Goal: Transaction & Acquisition: Purchase product/service

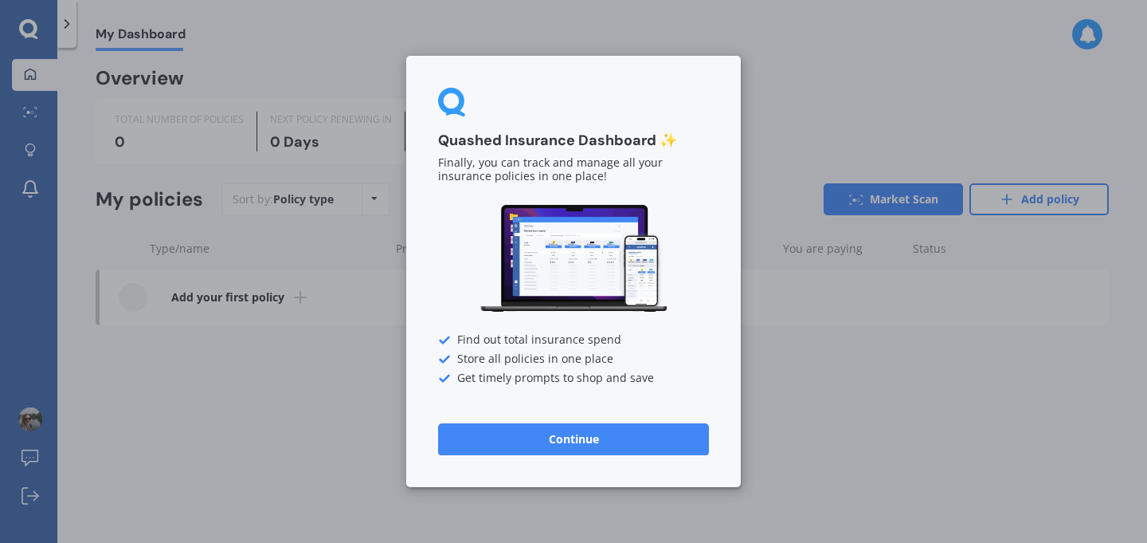
click at [570, 443] on button "Continue" at bounding box center [573, 439] width 271 height 32
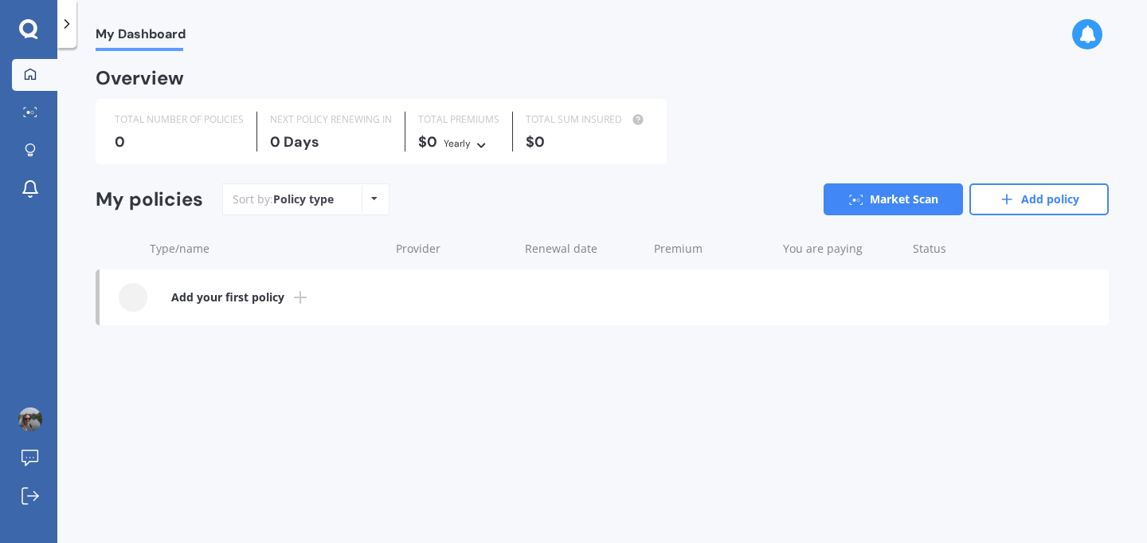
click at [227, 296] on b "Add your first policy" at bounding box center [227, 297] width 113 height 16
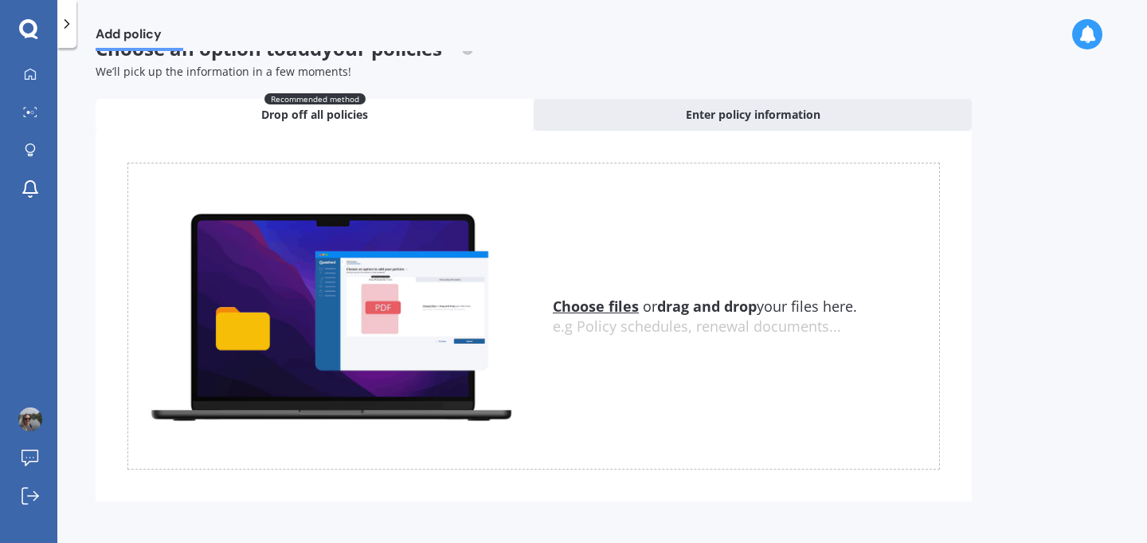
scroll to position [38, 0]
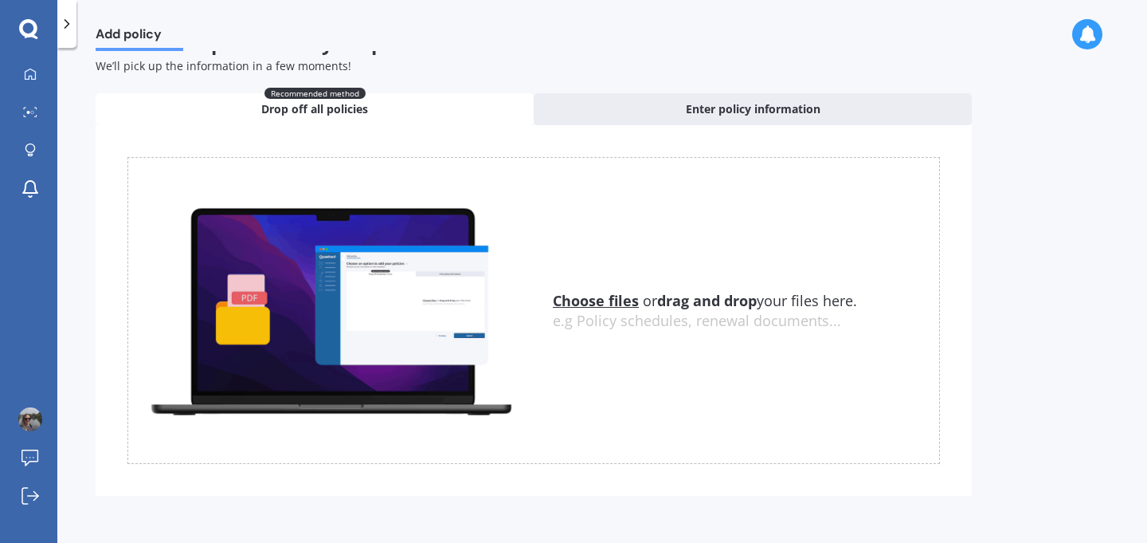
click at [576, 304] on u "Choose files" at bounding box center [596, 300] width 86 height 19
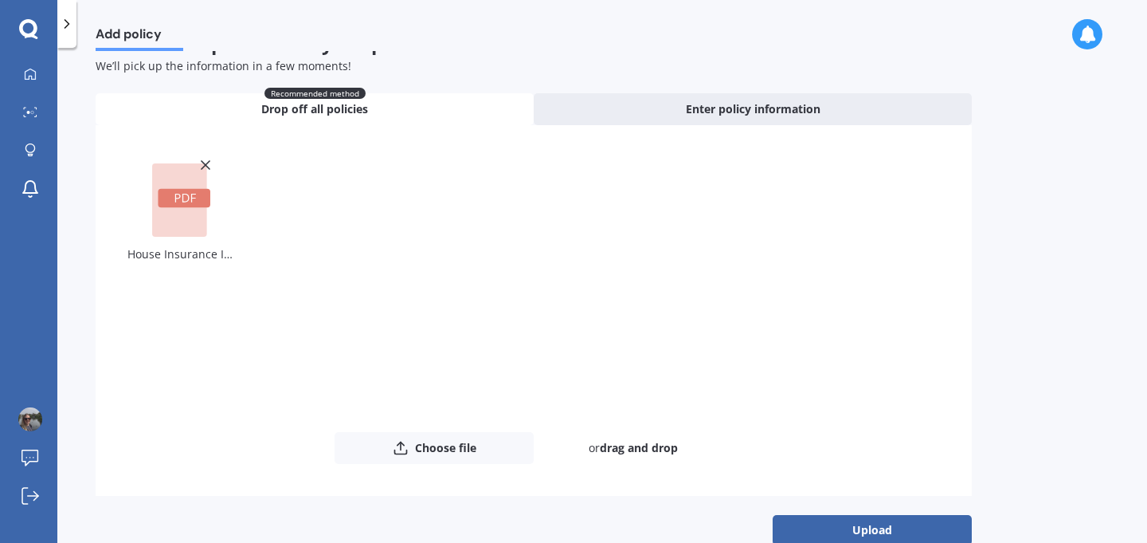
scroll to position [69, 0]
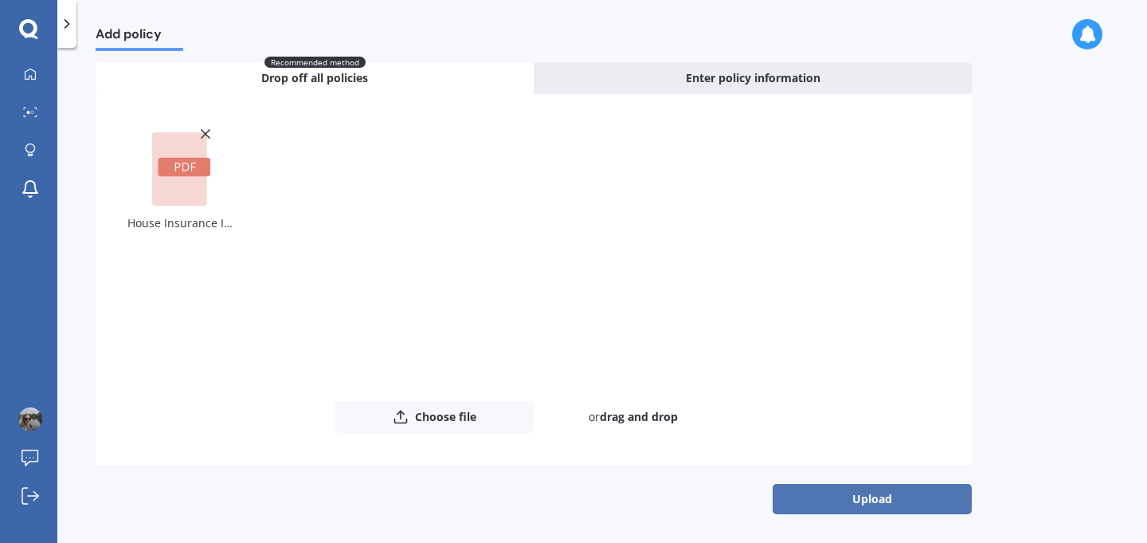
click at [860, 493] on button "Upload" at bounding box center [872, 499] width 199 height 30
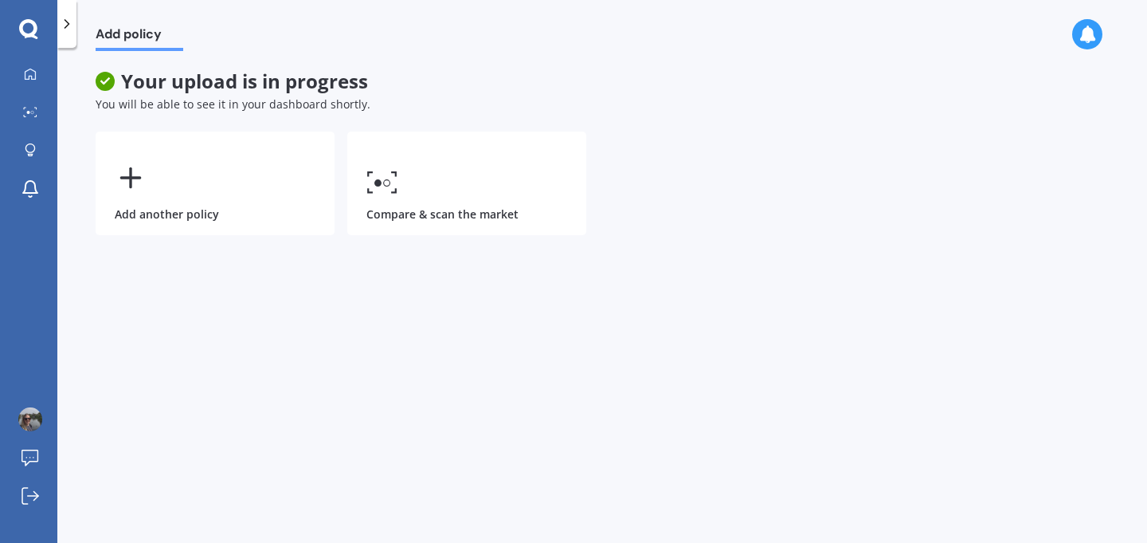
scroll to position [0, 0]
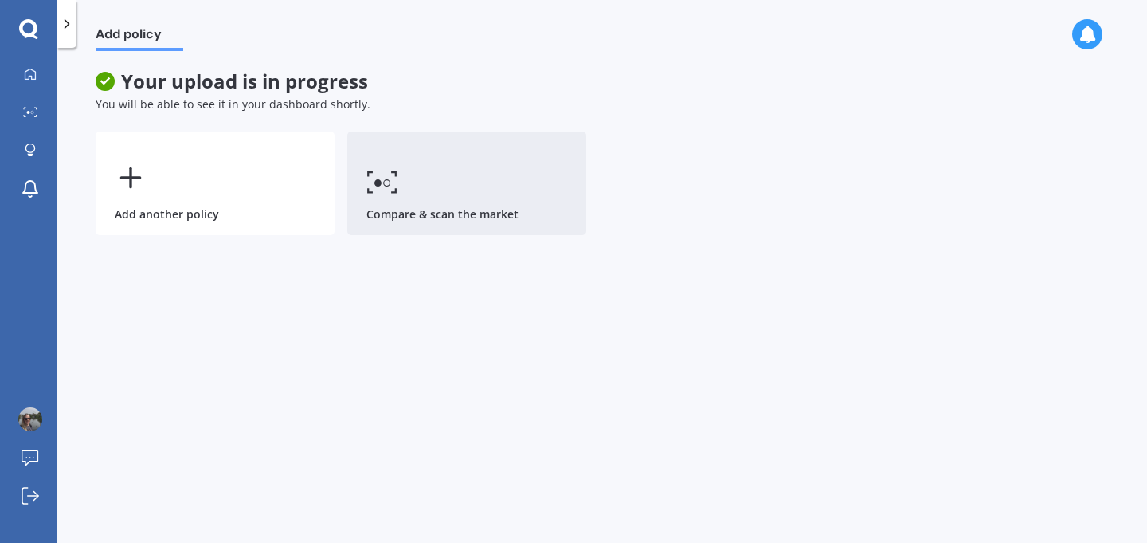
click at [450, 178] on link "Compare & scan the market" at bounding box center [466, 183] width 239 height 104
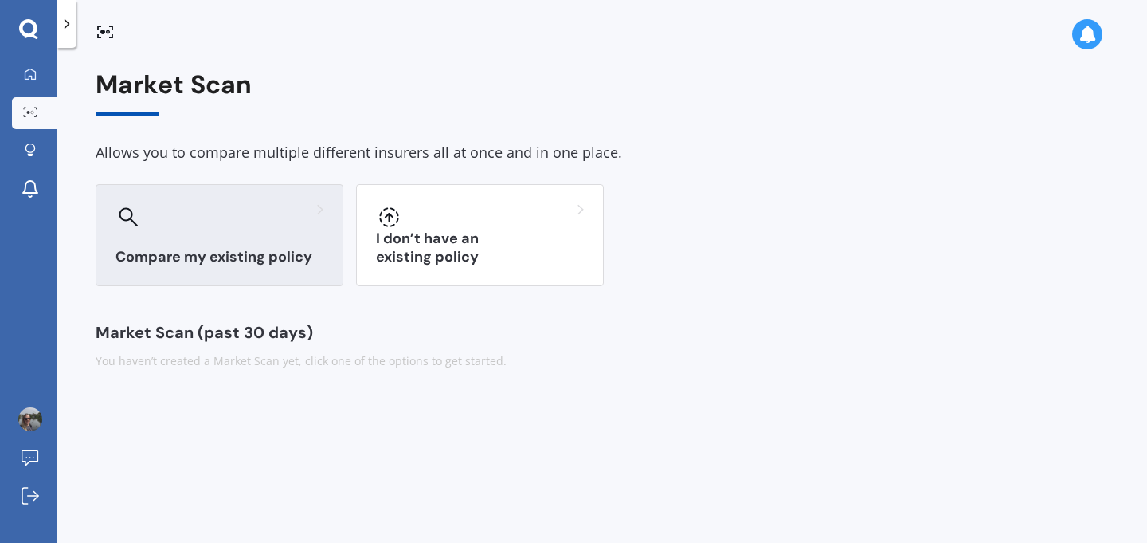
click at [302, 237] on div "Compare my existing policy" at bounding box center [220, 235] width 248 height 102
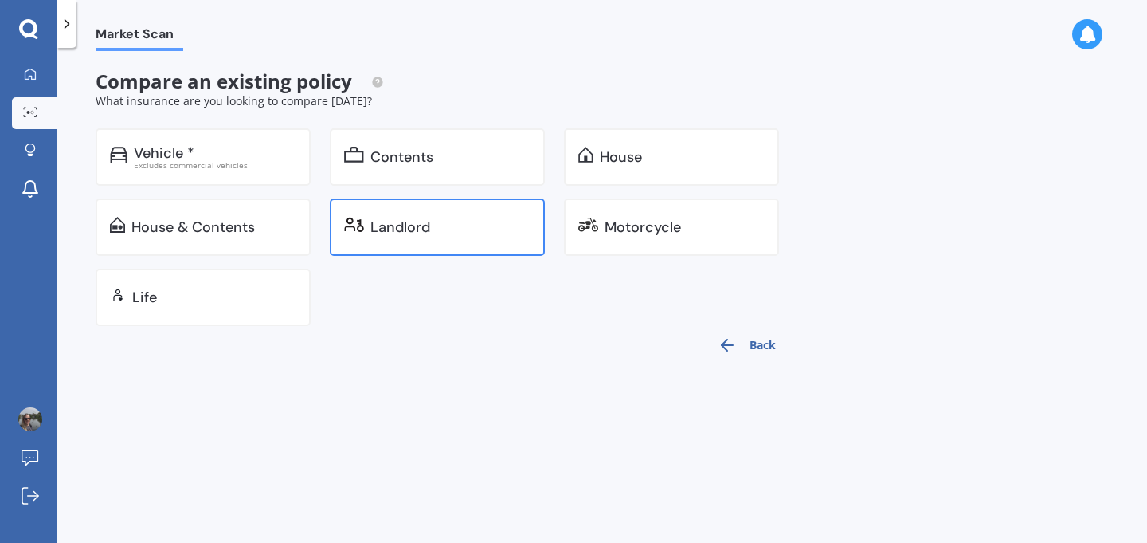
click at [382, 223] on div "Landlord" at bounding box center [400, 227] width 60 height 16
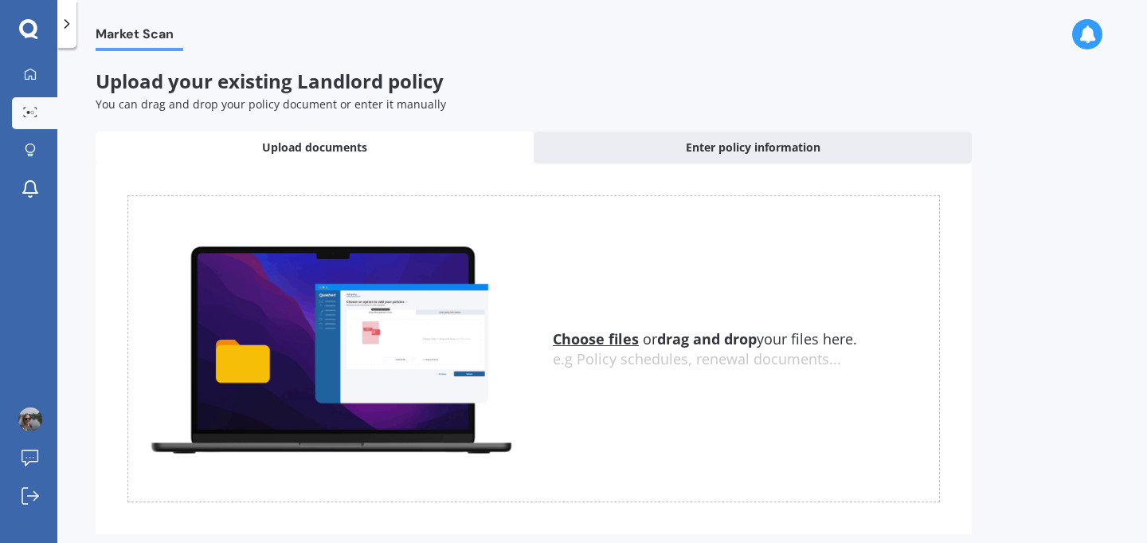
click at [602, 334] on u "Choose files" at bounding box center [596, 338] width 86 height 19
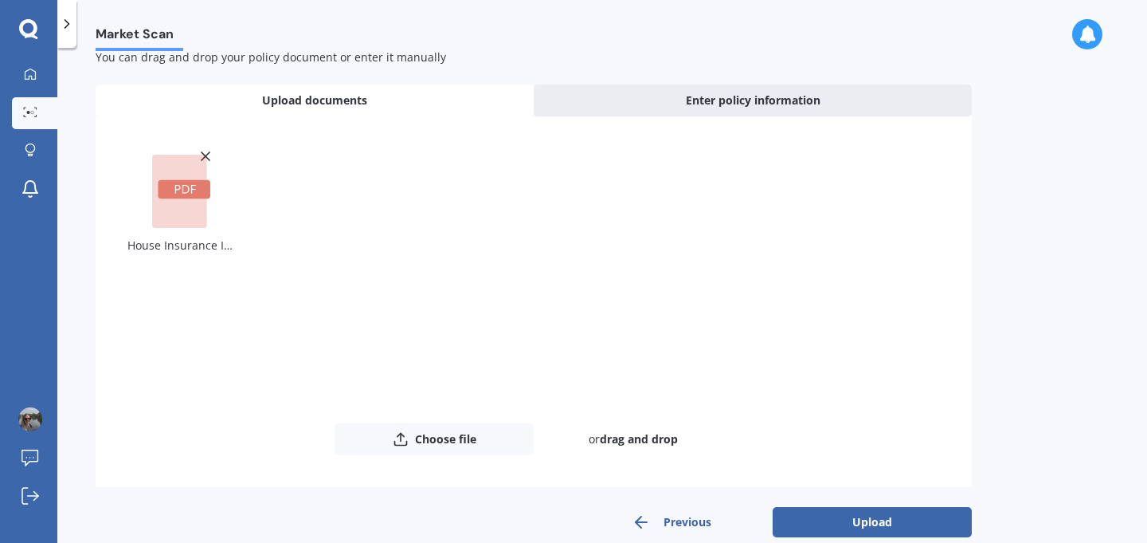
scroll to position [71, 0]
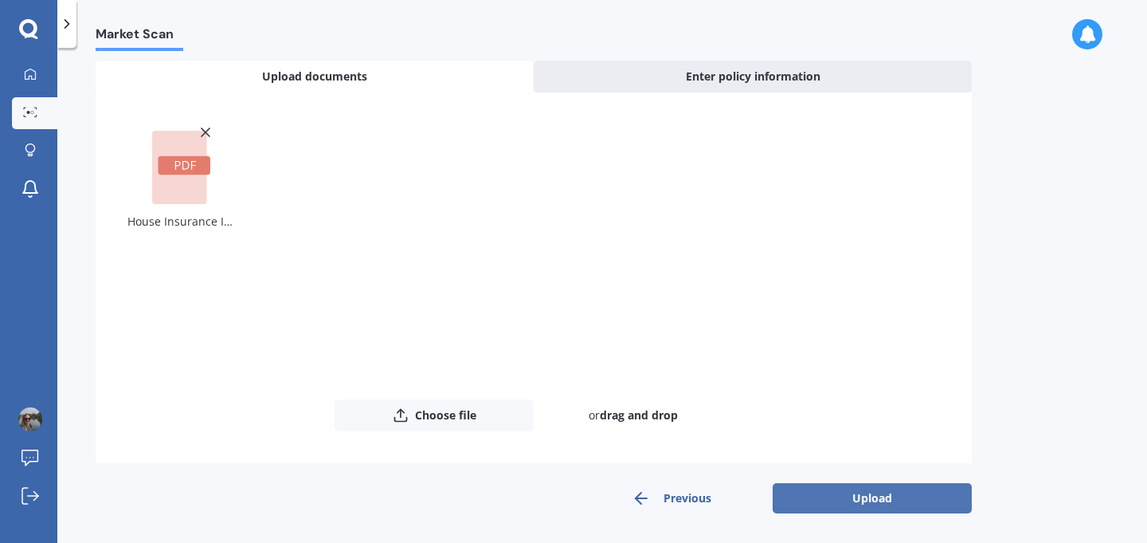
click at [855, 494] on button "Upload" at bounding box center [872, 498] width 199 height 30
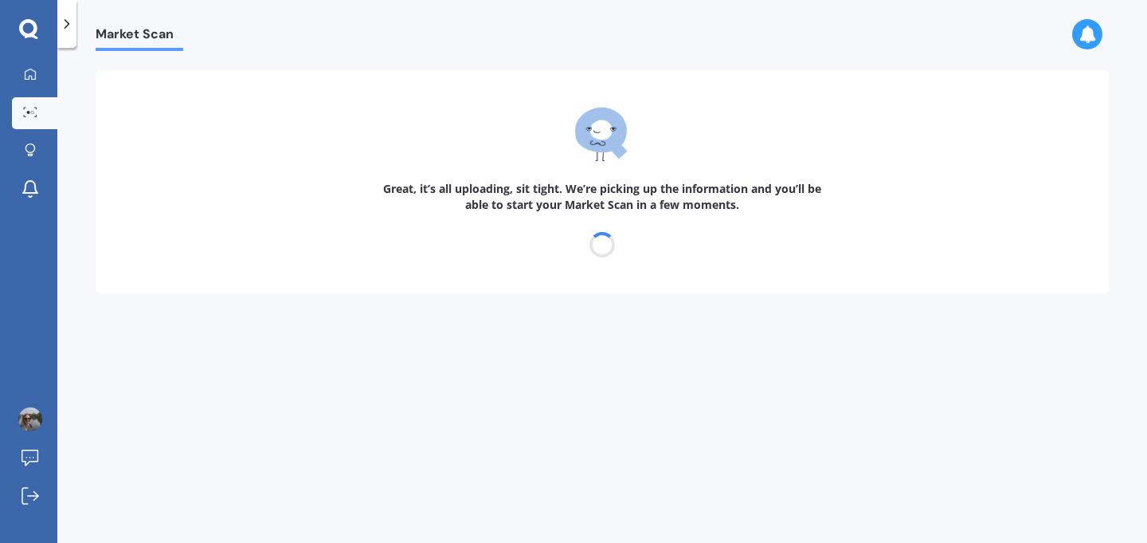
scroll to position [0, 0]
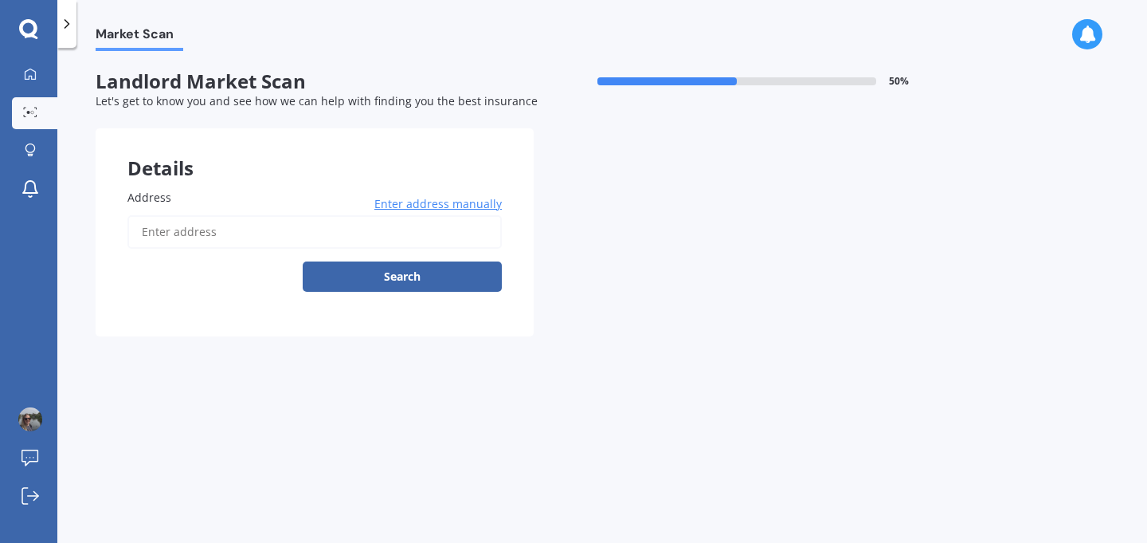
click at [225, 237] on input "Address" at bounding box center [314, 231] width 374 height 33
type input "[STREET_ADDRESS]"
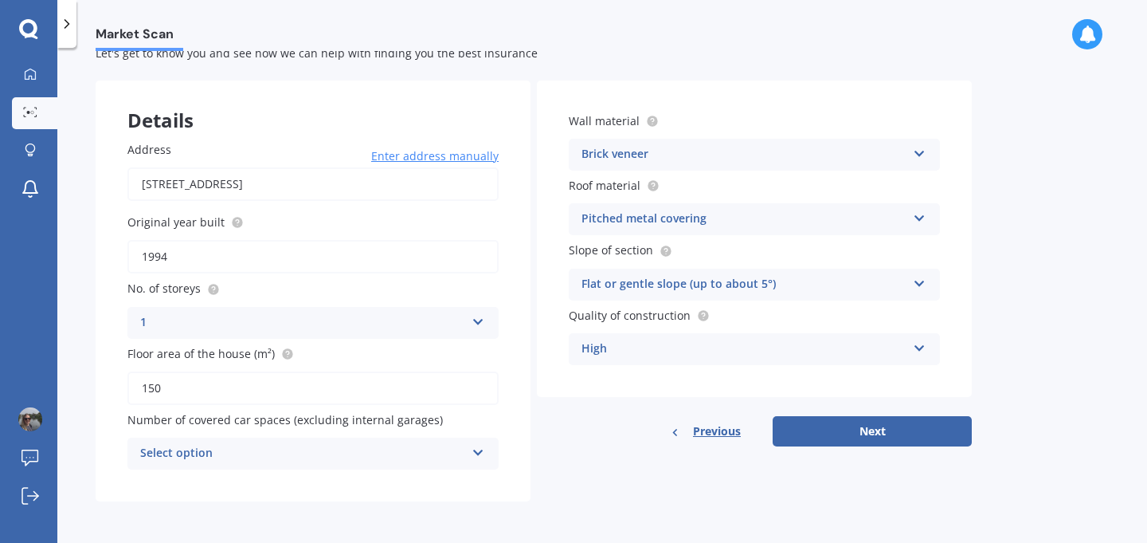
scroll to position [49, 0]
click at [194, 461] on div "Select option" at bounding box center [302, 453] width 325 height 19
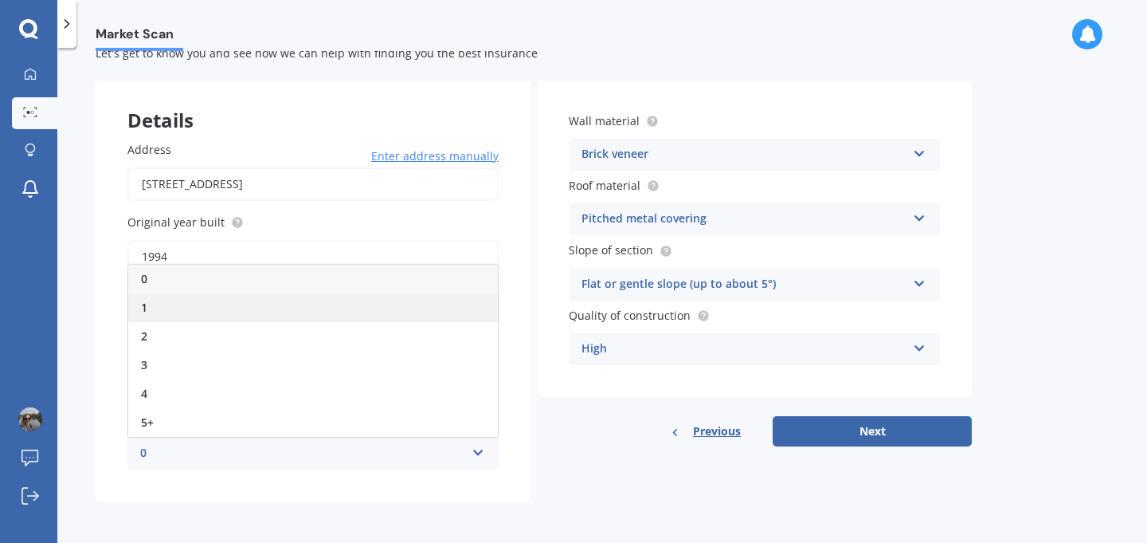
click at [178, 311] on div "1" at bounding box center [313, 307] width 370 height 29
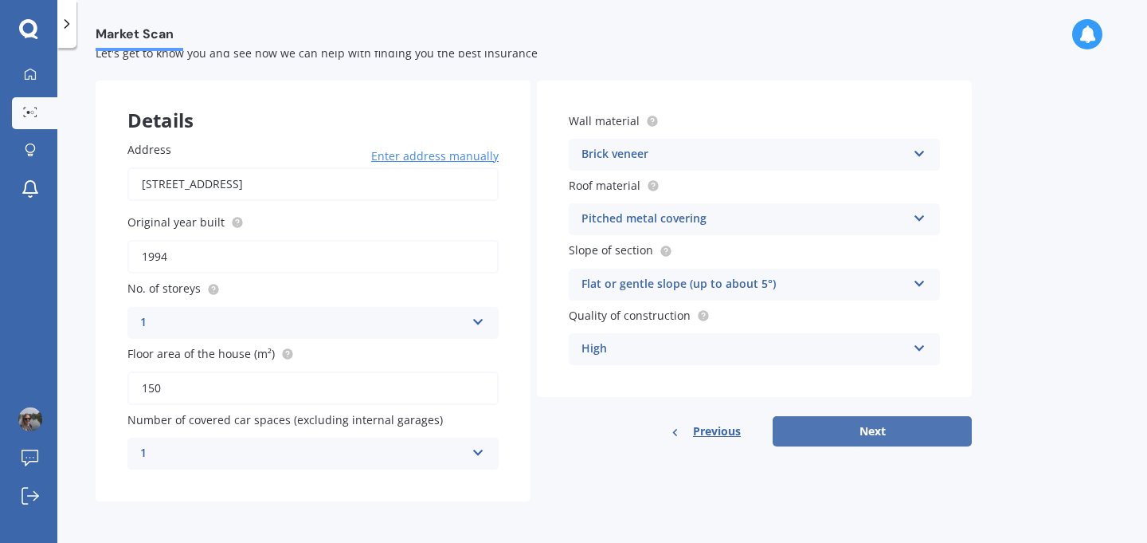
click at [844, 436] on button "Next" at bounding box center [872, 431] width 199 height 30
select select "20"
select select "12"
select select "1992"
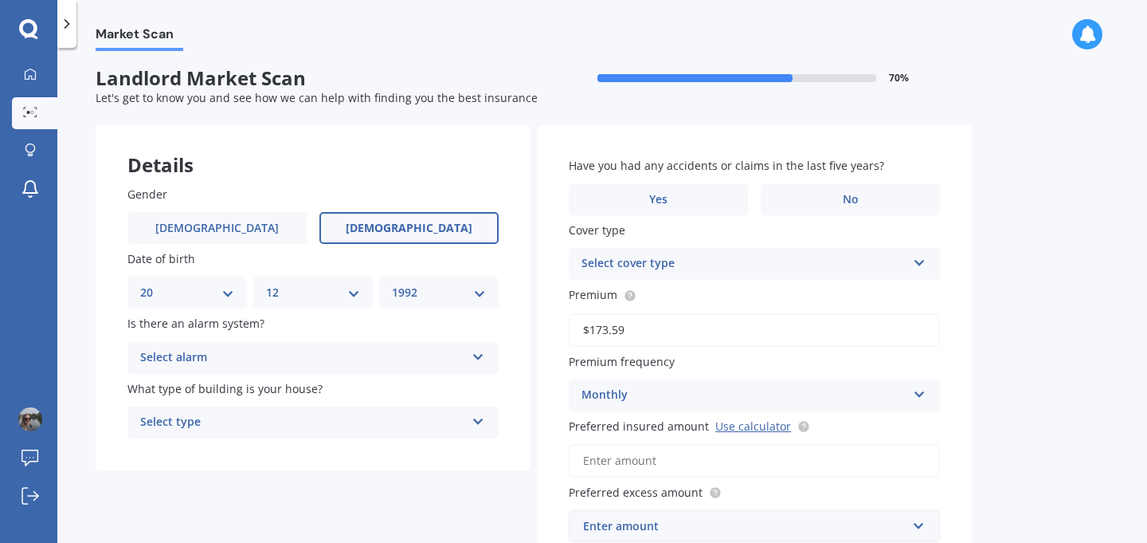
scroll to position [0, 0]
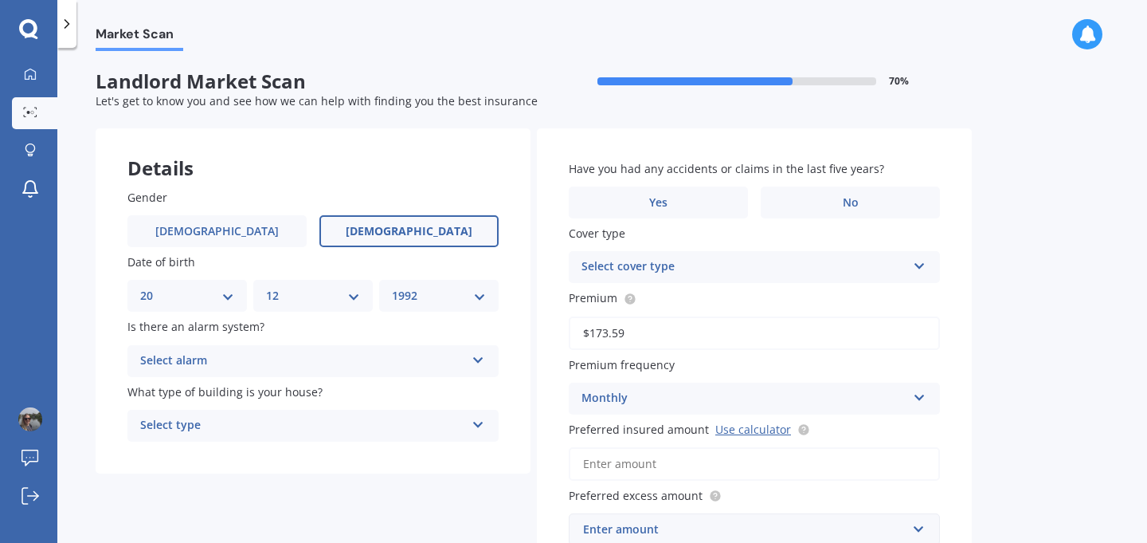
click at [330, 374] on div "Select alarm Yes, monitored Yes, not monitored No" at bounding box center [312, 361] width 371 height 32
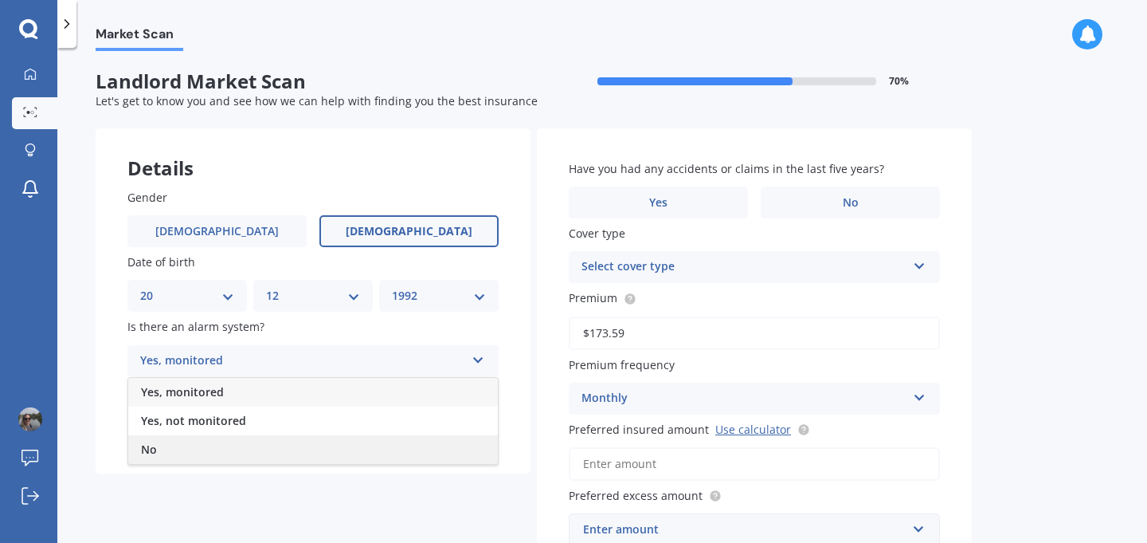
click at [246, 443] on div "No" at bounding box center [313, 449] width 370 height 29
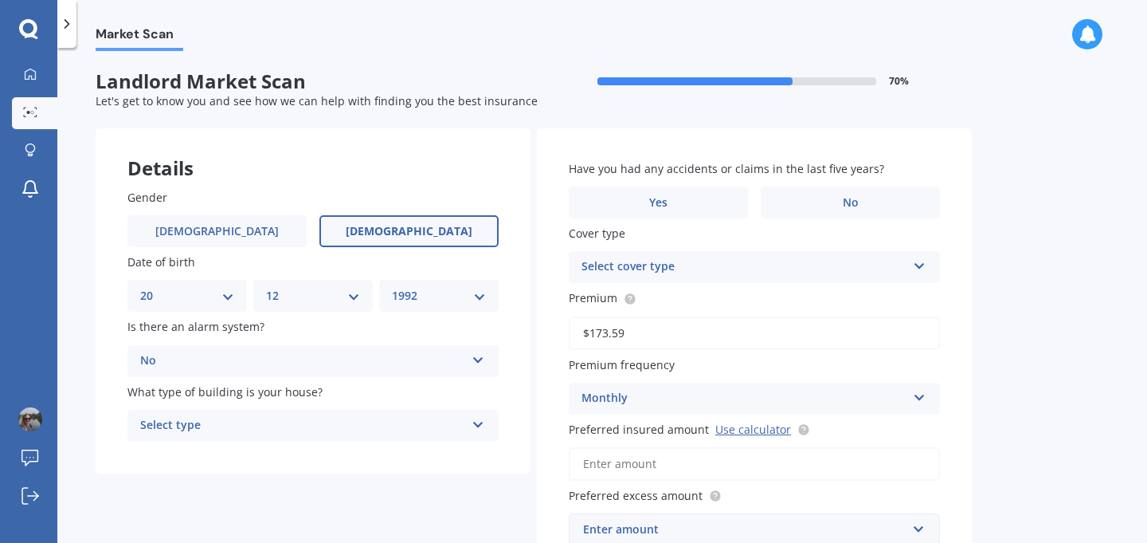
click at [241, 429] on div "Select type" at bounding box center [302, 425] width 325 height 19
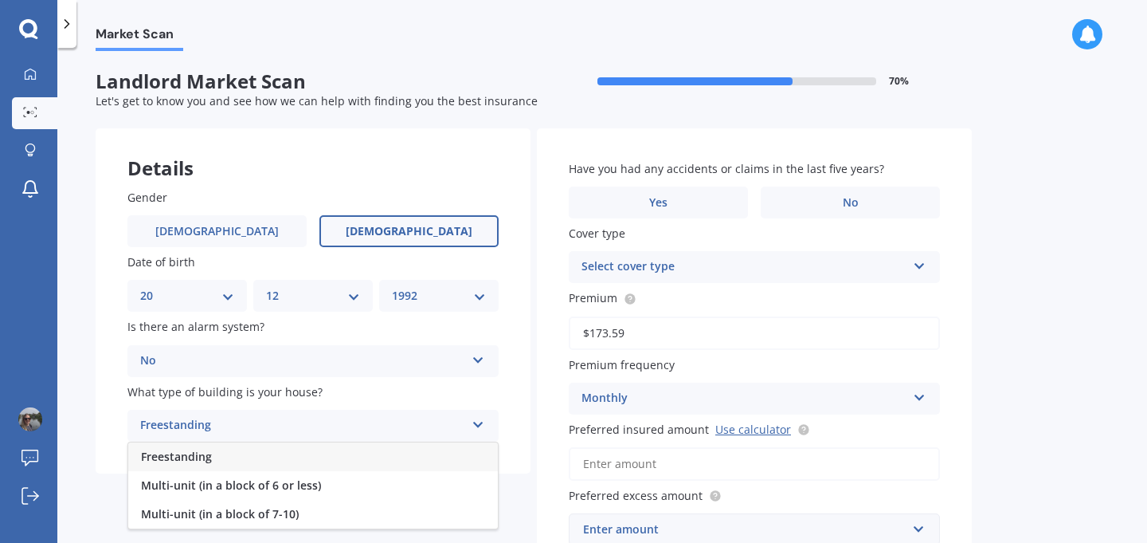
click at [232, 455] on div "Freestanding" at bounding box center [313, 456] width 370 height 29
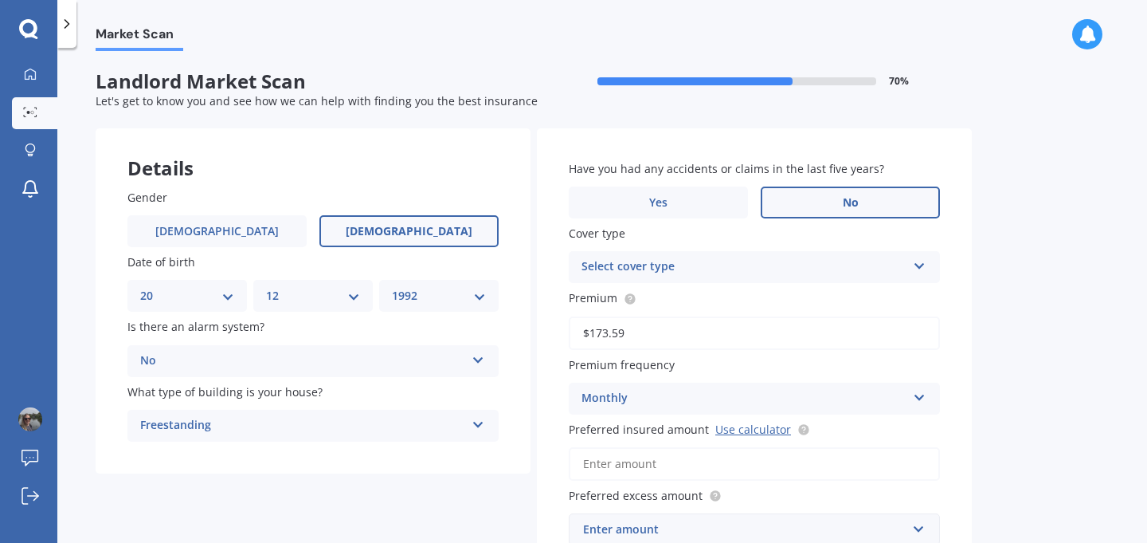
click at [803, 200] on label "No" at bounding box center [850, 202] width 179 height 32
click at [0, 0] on input "No" at bounding box center [0, 0] width 0 height 0
click at [727, 265] on div "Select cover type" at bounding box center [744, 266] width 325 height 19
click at [673, 297] on span "Landlord Insurance" at bounding box center [635, 297] width 106 height 15
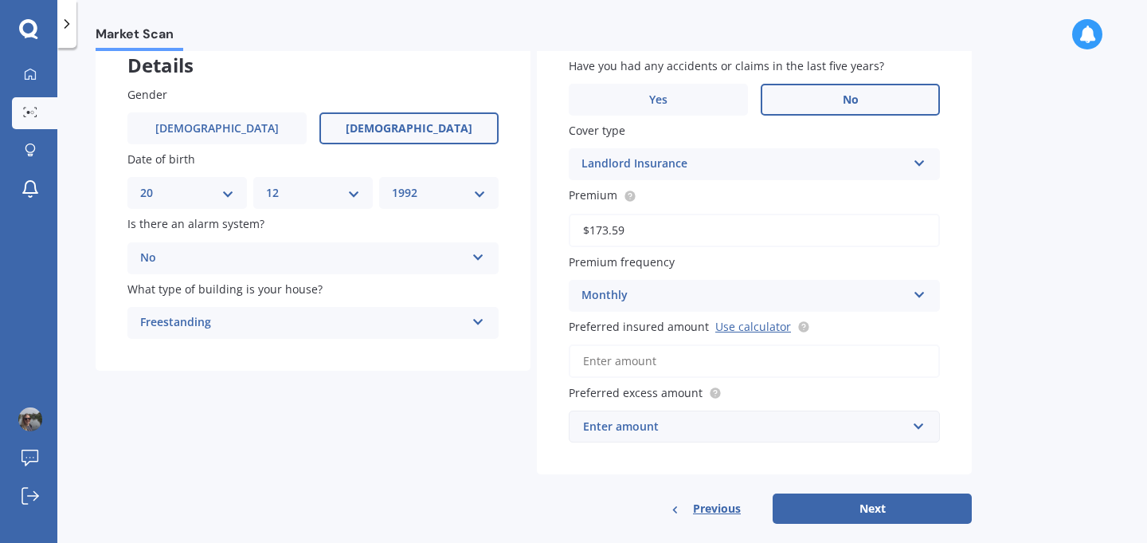
scroll to position [107, 0]
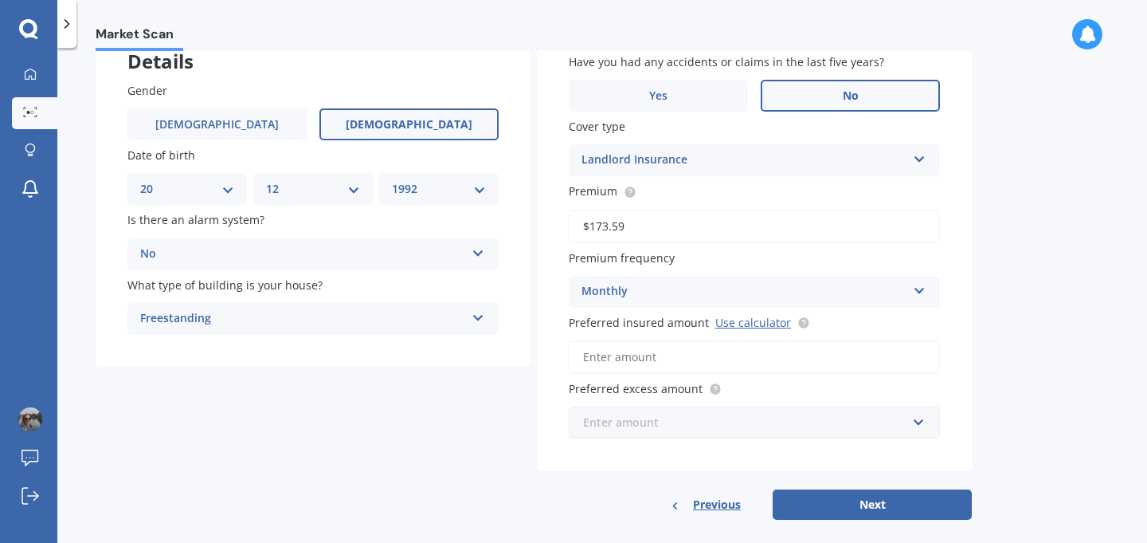
click at [615, 434] on input "text" at bounding box center [748, 422] width 357 height 30
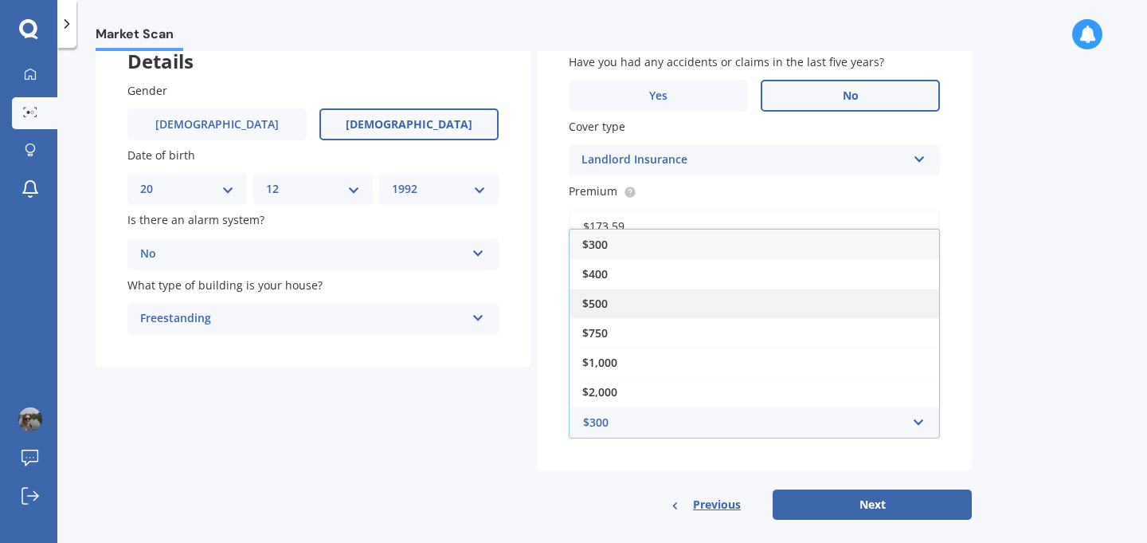
click at [601, 306] on span "$500" at bounding box center [594, 303] width 25 height 15
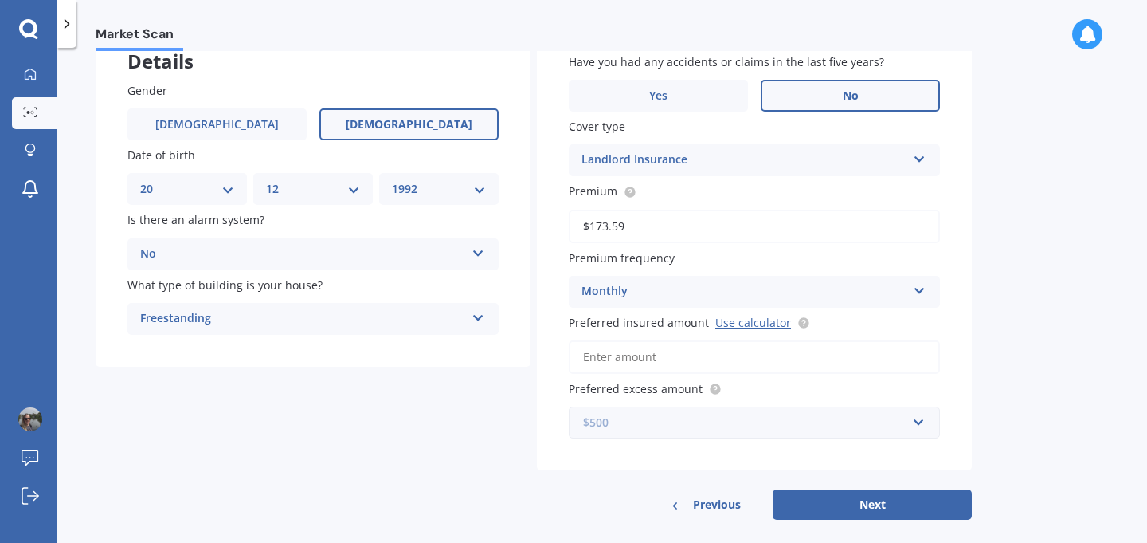
scroll to position [127, 0]
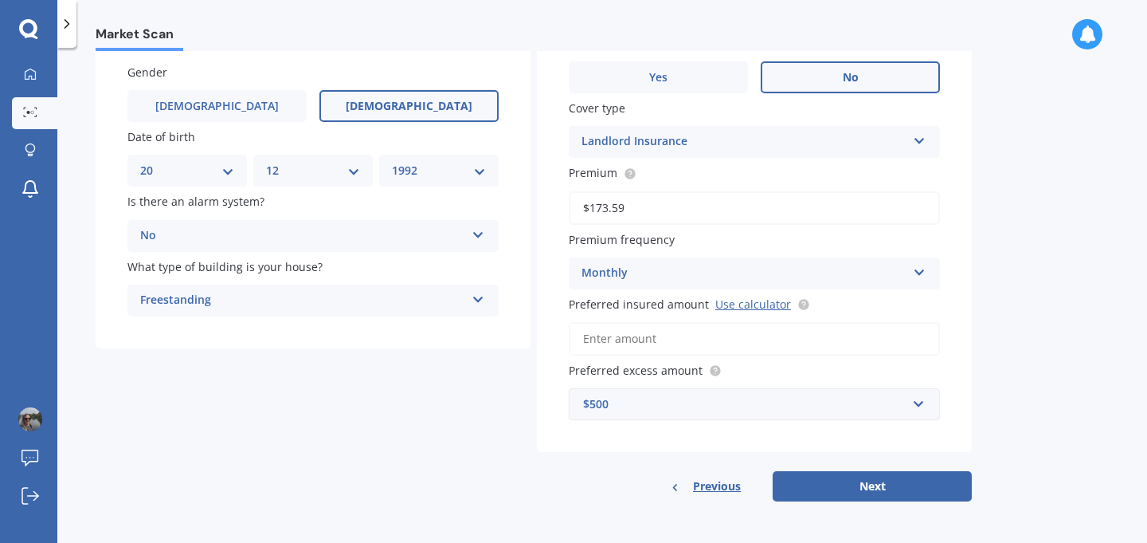
click at [594, 407] on div "$500" at bounding box center [744, 404] width 323 height 18
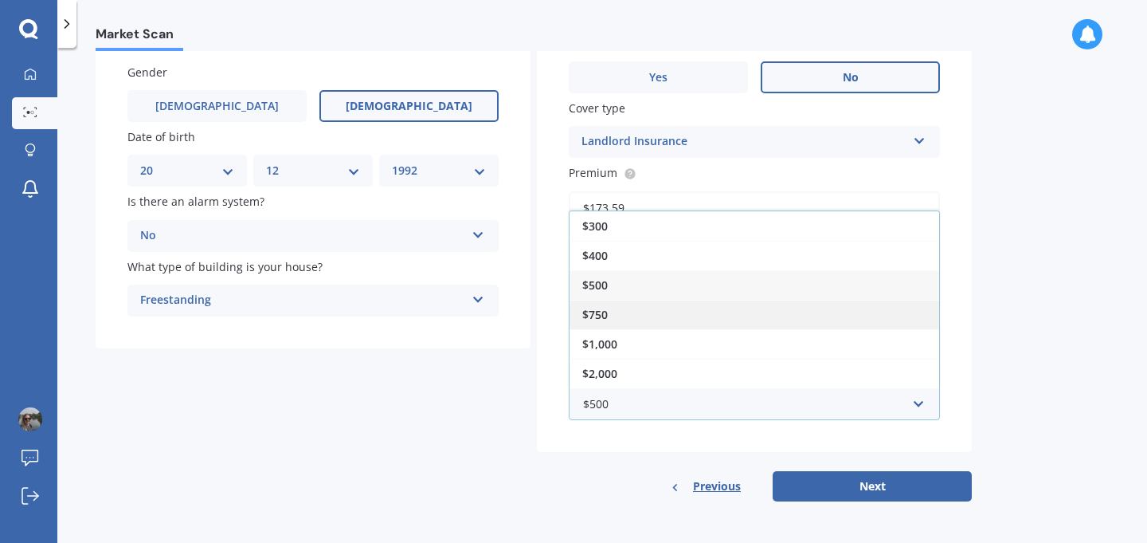
click at [623, 305] on div "$750" at bounding box center [755, 314] width 370 height 29
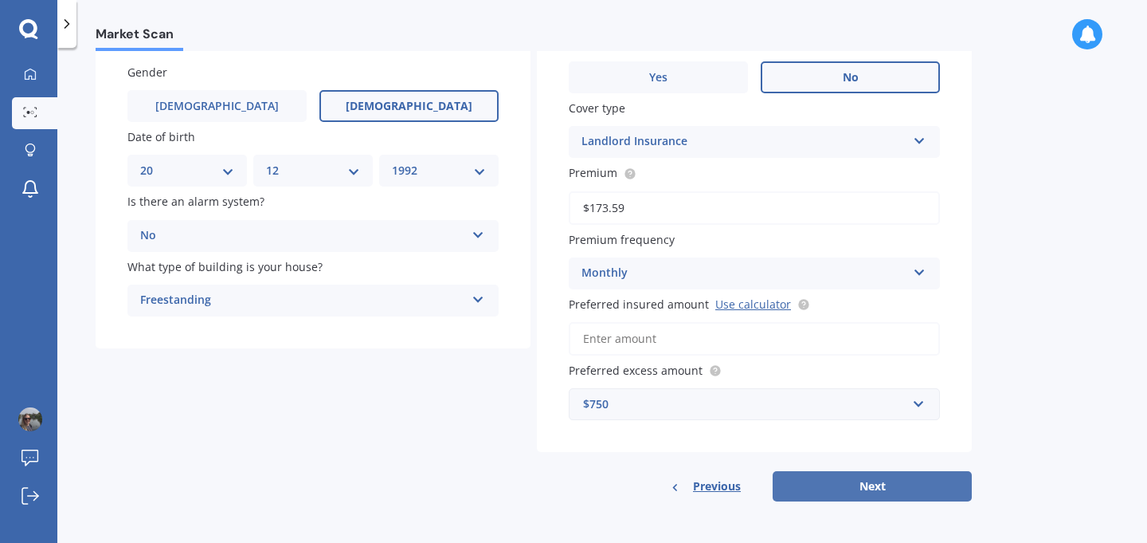
click at [848, 492] on button "Next" at bounding box center [872, 486] width 199 height 30
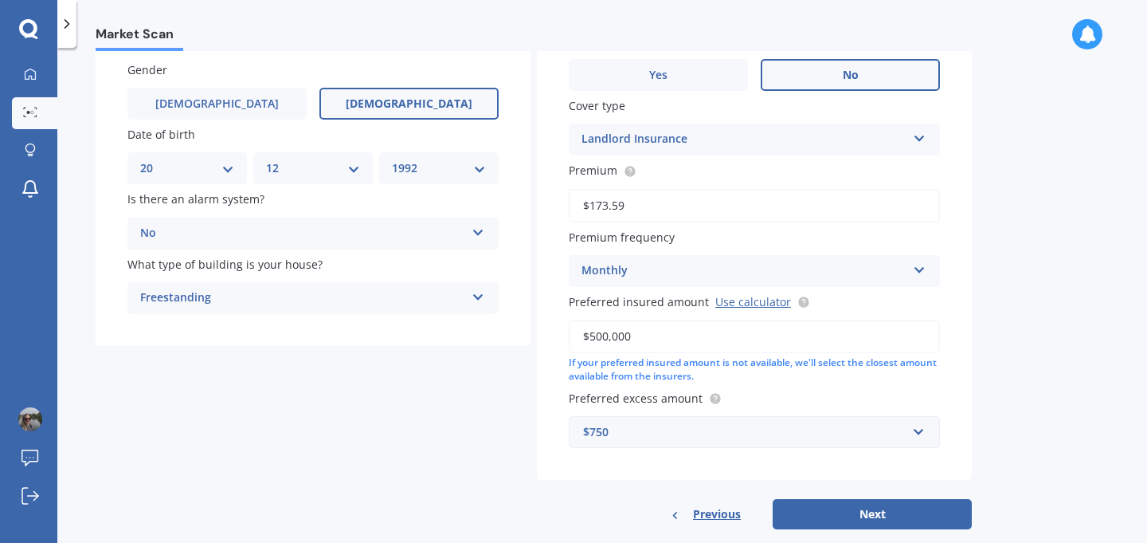
type input "$500,000"
click at [997, 323] on div "Market Scan Landlord Market Scan 70 % Let's get to know you and see how we can …" at bounding box center [602, 298] width 1090 height 495
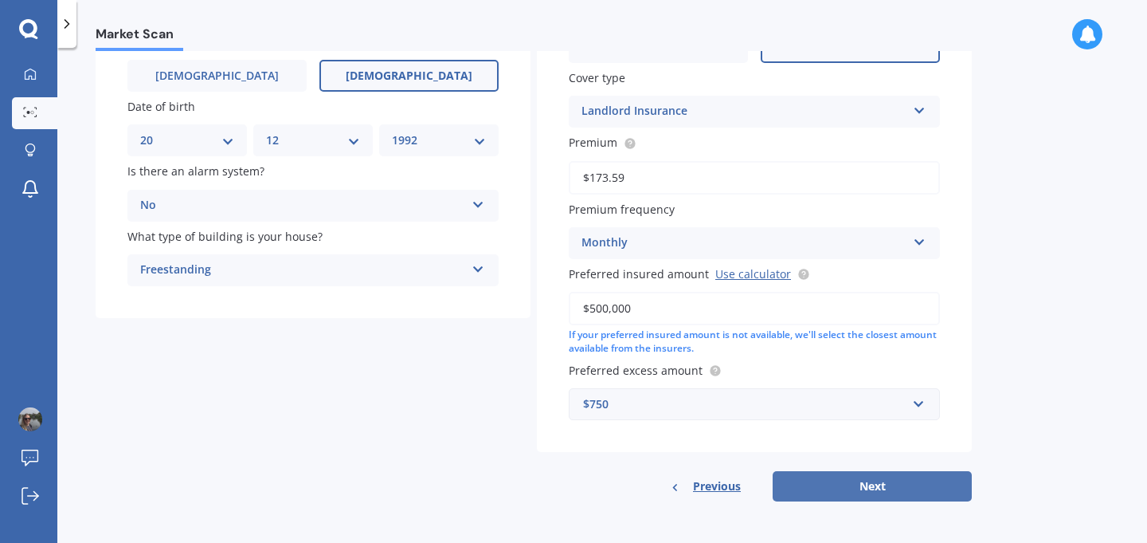
click at [878, 486] on button "Next" at bounding box center [872, 486] width 199 height 30
select select "20"
select select "12"
select select "1992"
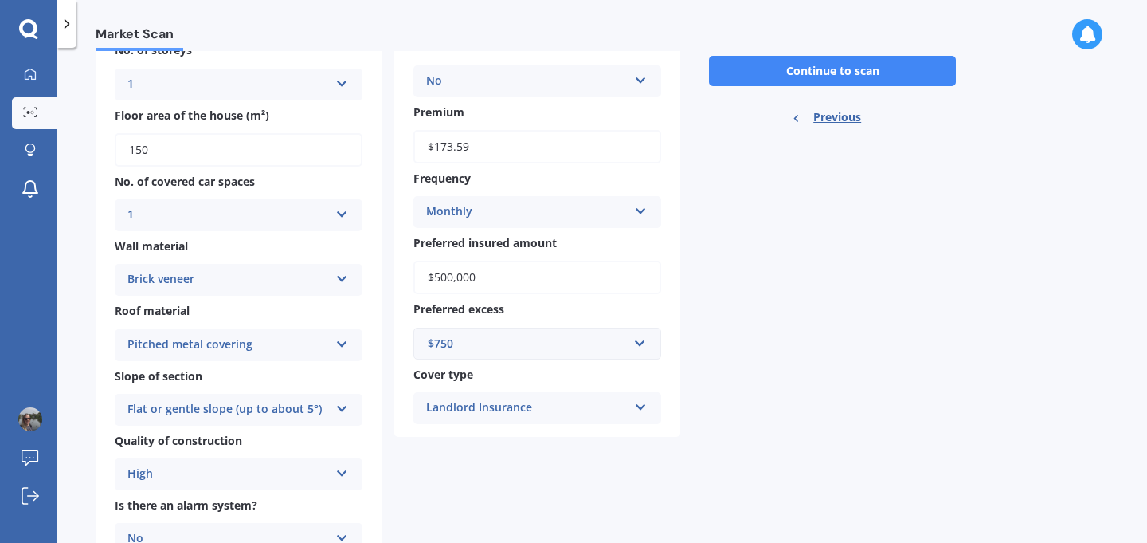
scroll to position [244, 0]
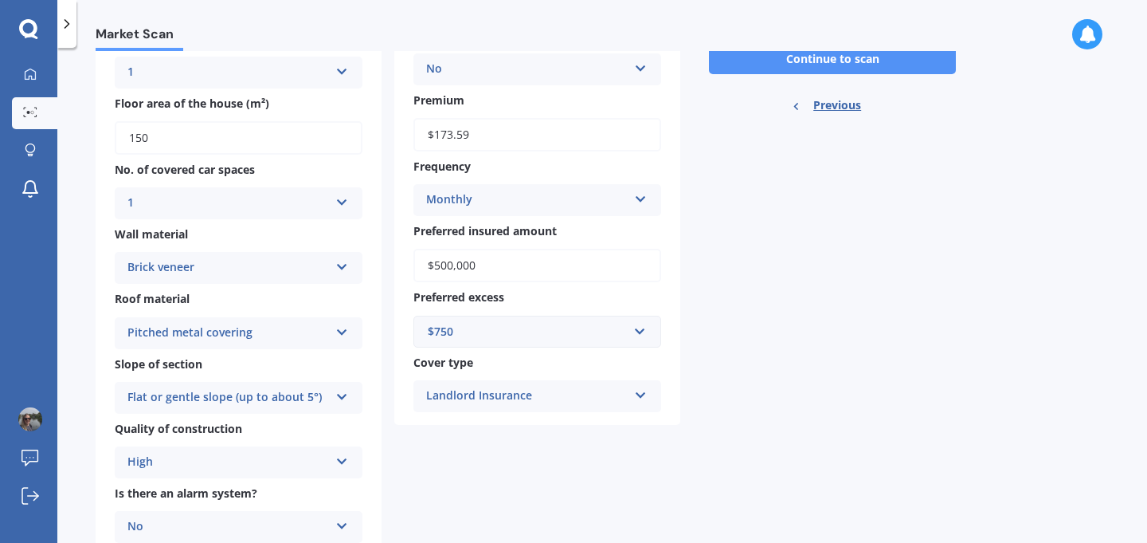
click at [792, 74] on button "Continue to scan" at bounding box center [832, 59] width 247 height 30
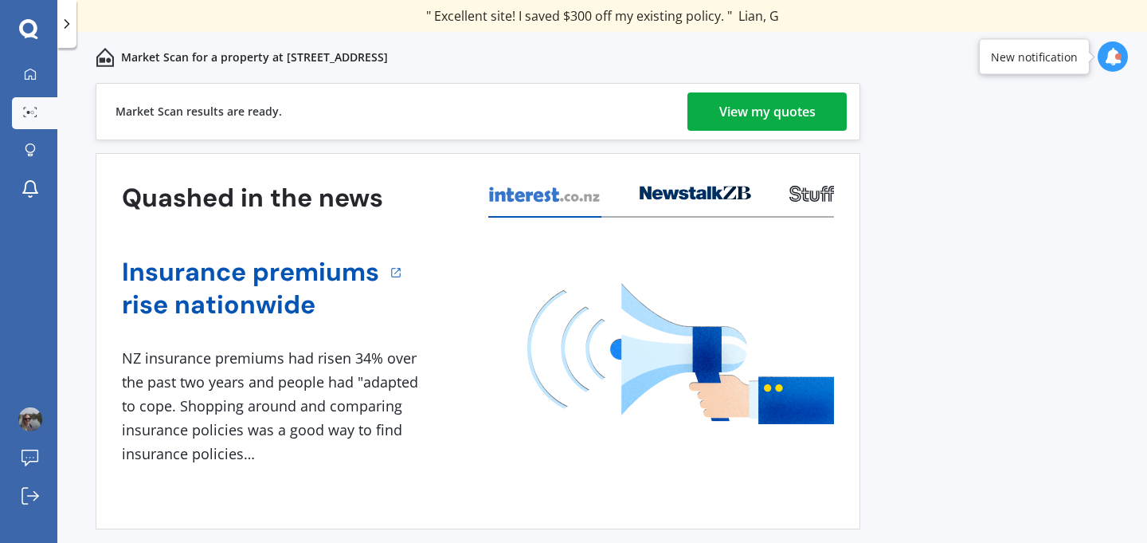
click at [702, 109] on link "View my quotes" at bounding box center [767, 111] width 159 height 38
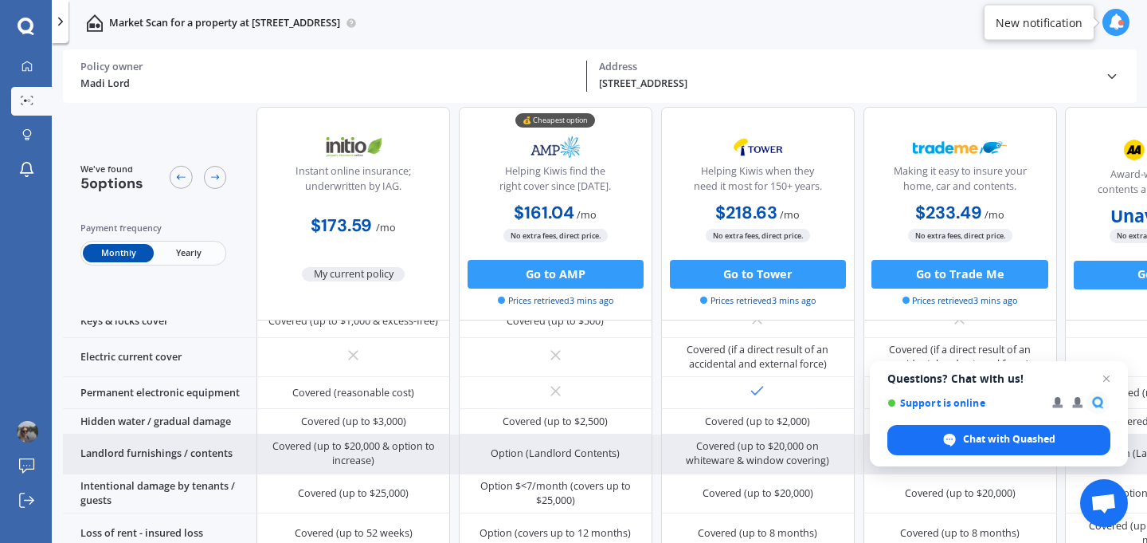
scroll to position [413, 0]
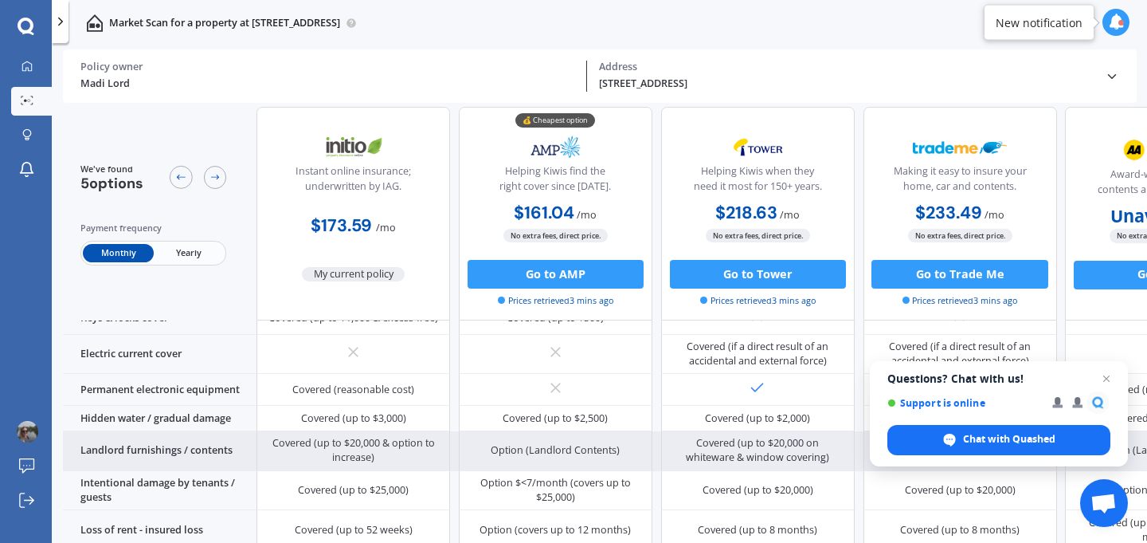
click at [574, 453] on div "Option (Landlord Contents)" at bounding box center [556, 451] width 194 height 40
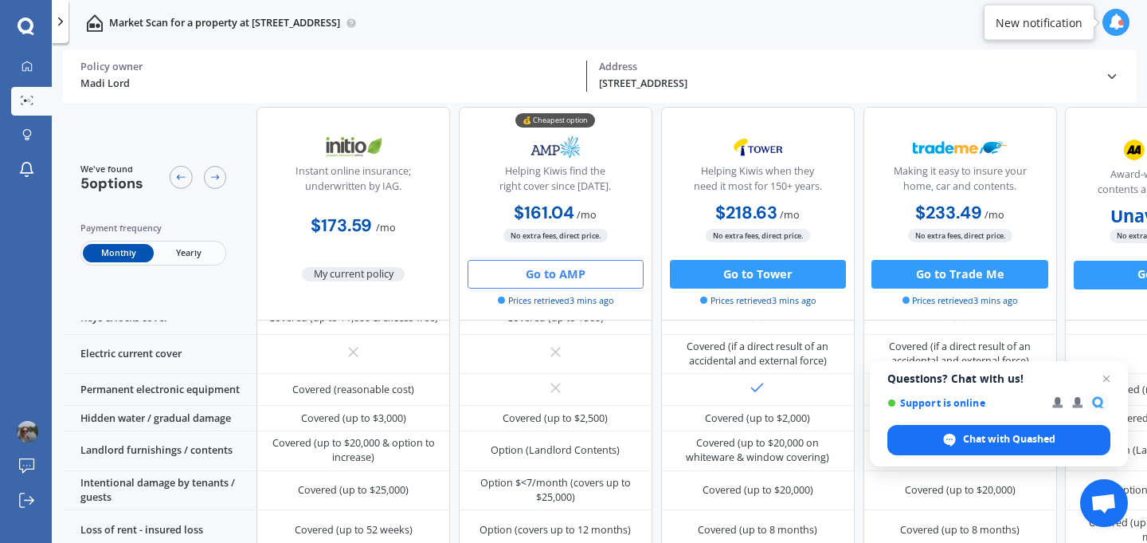
click at [548, 275] on button "Go to AMP" at bounding box center [556, 273] width 176 height 29
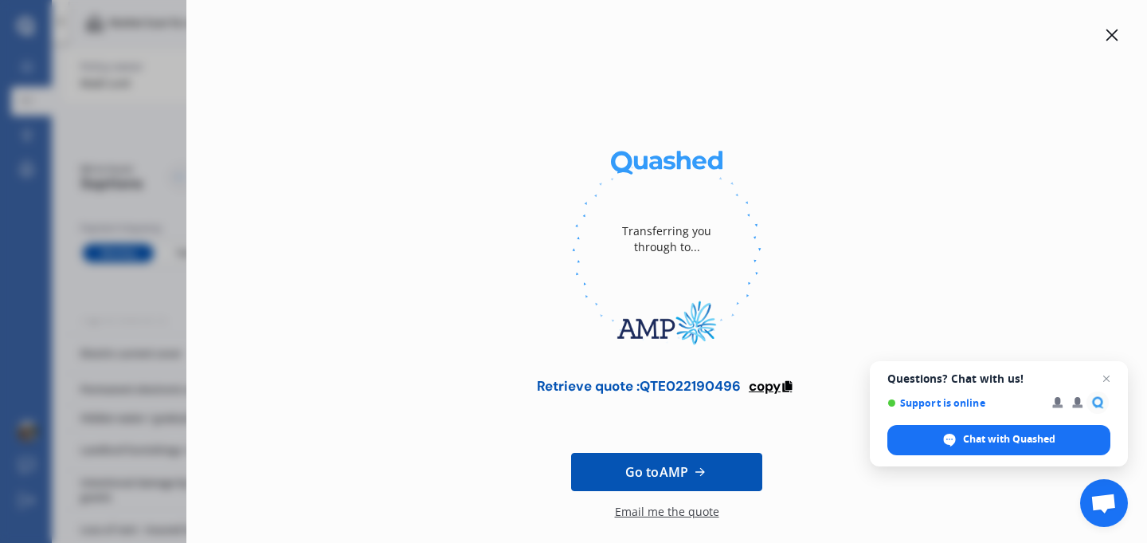
click at [756, 386] on span "copy" at bounding box center [765, 386] width 32 height 18
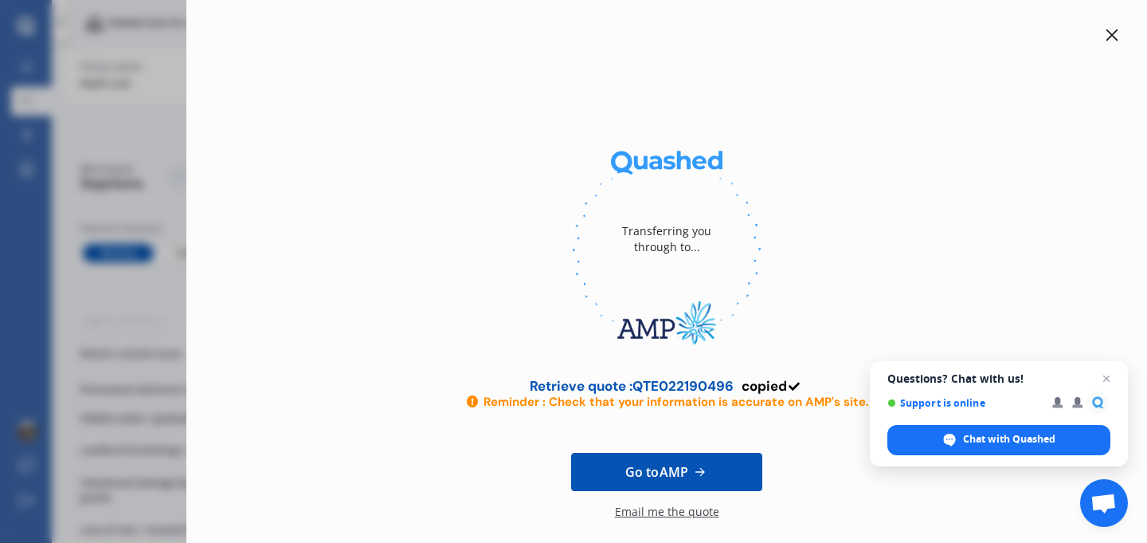
click at [1107, 32] on icon at bounding box center [1113, 35] width 12 height 12
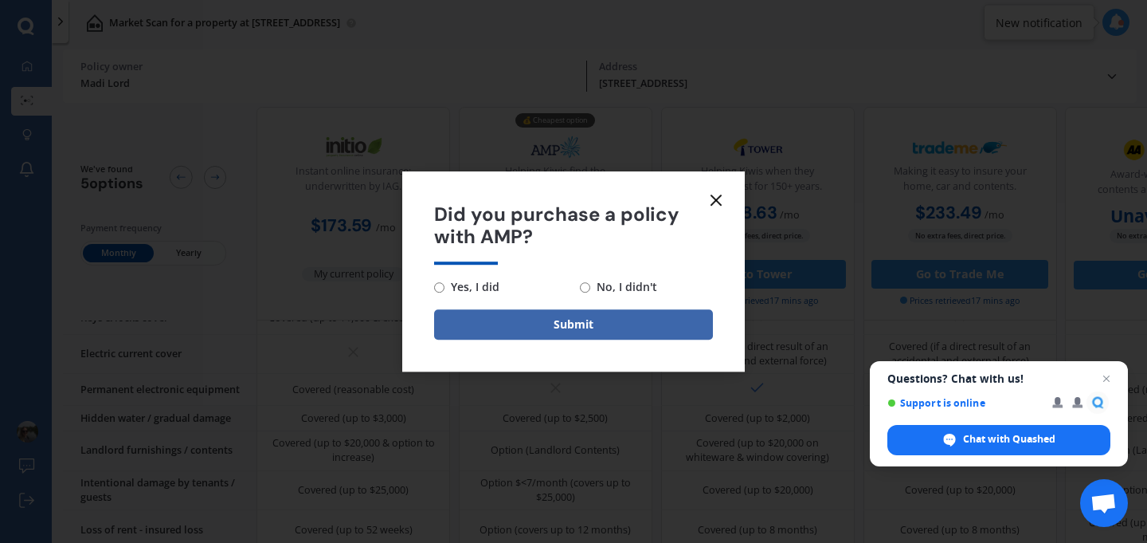
click at [719, 197] on icon at bounding box center [716, 199] width 19 height 19
